Goal: Task Accomplishment & Management: Manage account settings

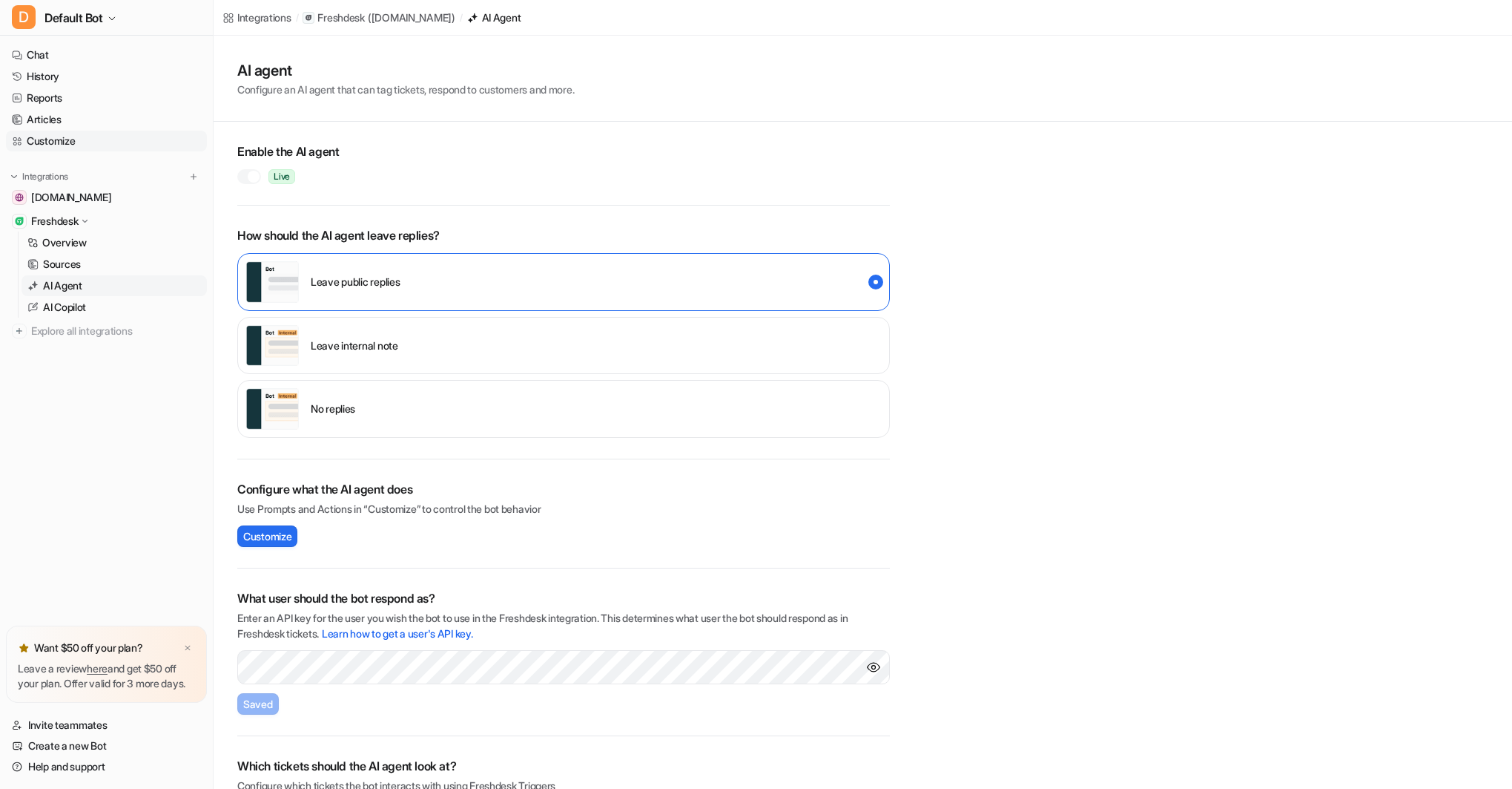
click at [57, 139] on link "Customize" at bounding box center [106, 141] width 201 height 21
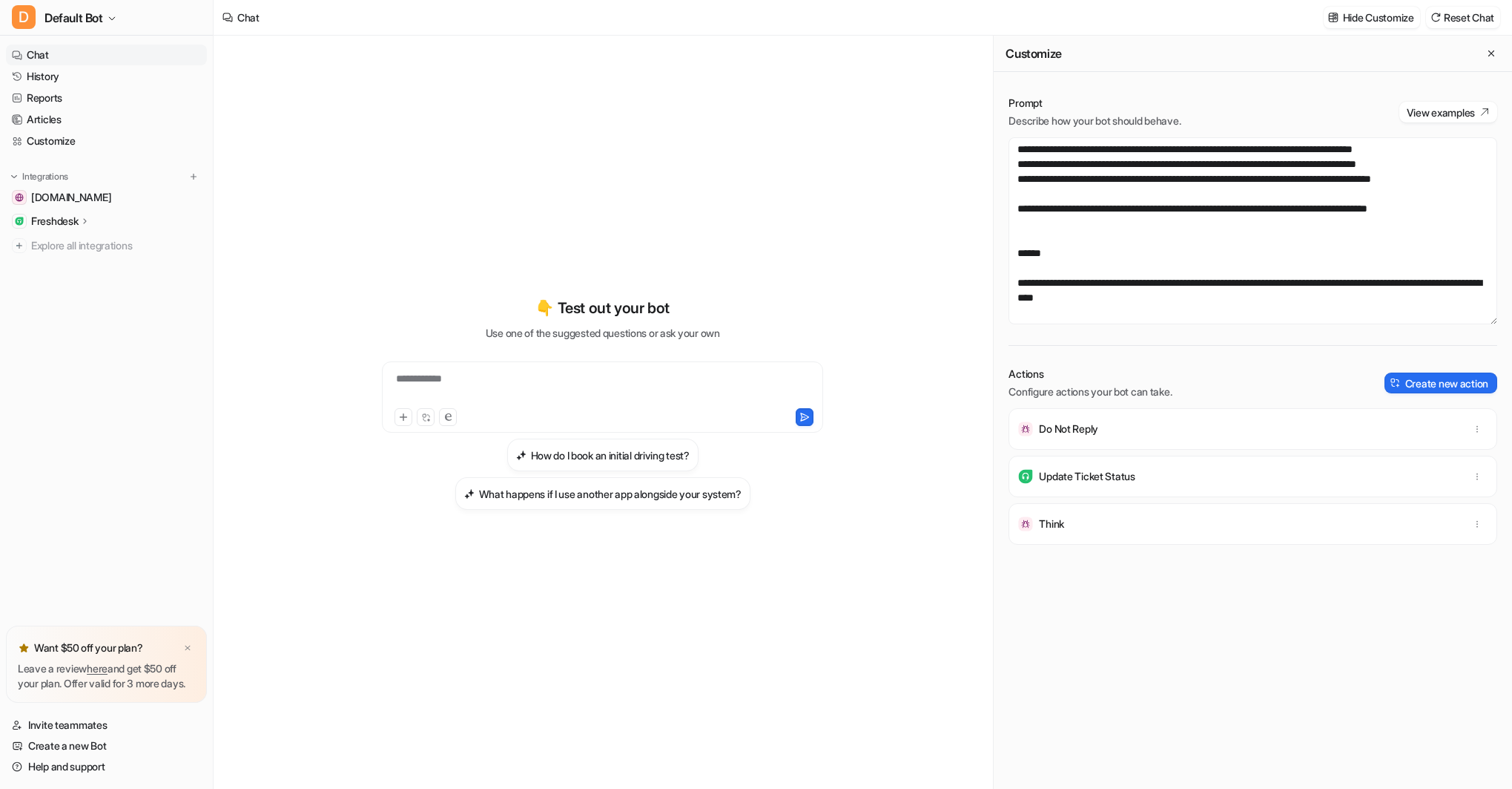
scroll to position [3086, 0]
click at [1467, 193] on textarea at bounding box center [1253, 230] width 489 height 187
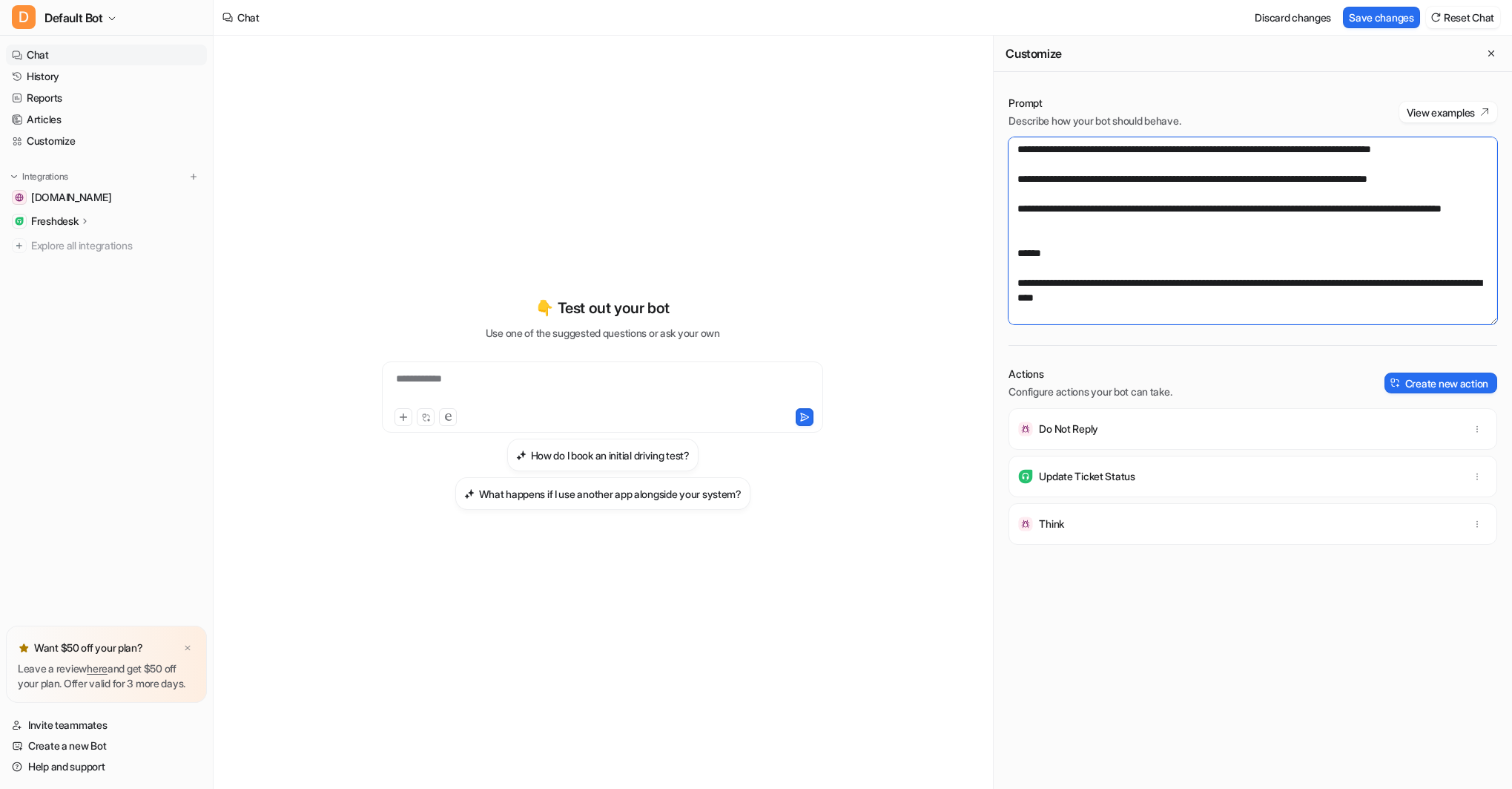
click at [1276, 228] on textarea at bounding box center [1253, 230] width 489 height 187
click at [1306, 241] on textarea at bounding box center [1253, 230] width 489 height 187
type textarea "**********"
click at [1367, 14] on button "Save changes" at bounding box center [1382, 17] width 77 height 22
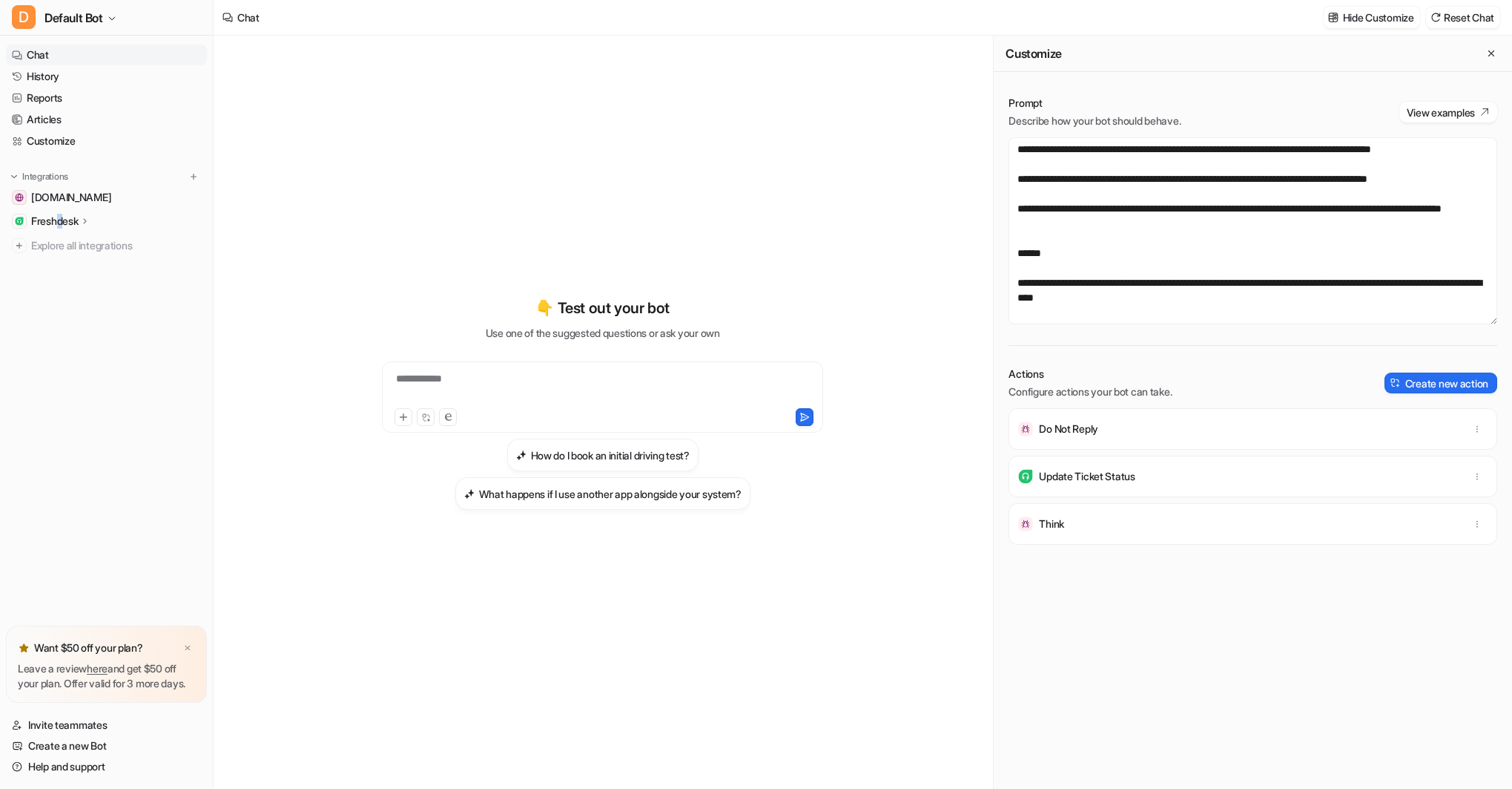
click at [62, 217] on p "Freshdesk" at bounding box center [54, 221] width 47 height 15
click at [77, 285] on p "AI Agent" at bounding box center [62, 286] width 39 height 15
